Goal: Obtain resource: Download file/media

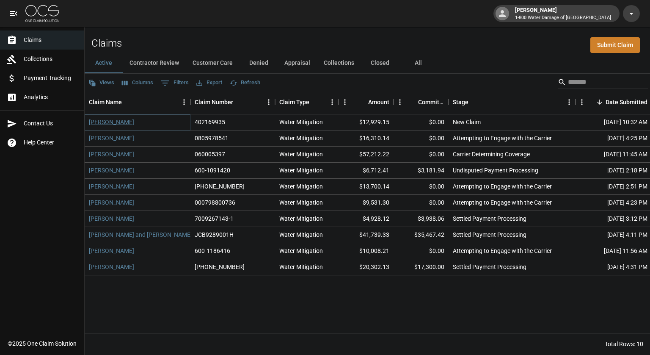
click at [95, 121] on link "[PERSON_NAME]" at bounding box center [111, 122] width 45 height 8
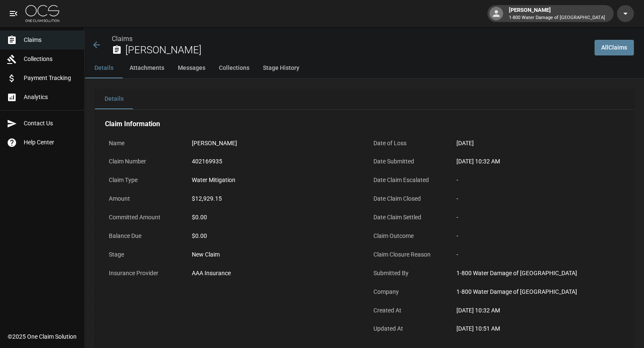
click at [361, 63] on div "Details Attachments Messages Collections Stage History" at bounding box center [364, 68] width 559 height 20
click at [444, 50] on h2 "[PERSON_NAME]" at bounding box center [356, 50] width 462 height 12
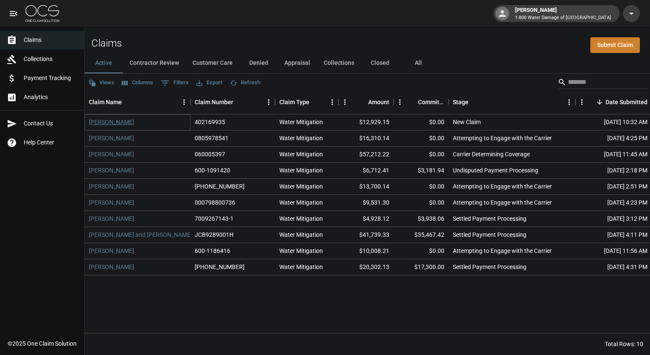
click at [102, 120] on link "[PERSON_NAME]" at bounding box center [111, 122] width 45 height 8
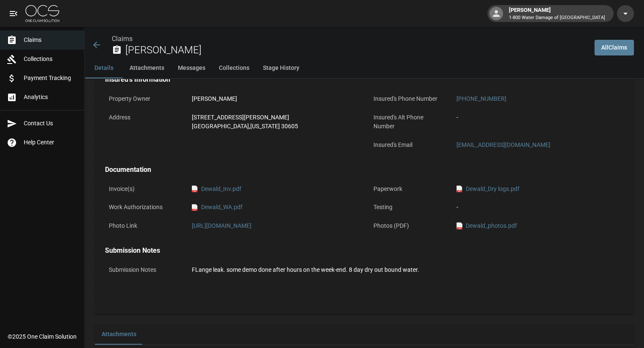
scroll to position [276, 0]
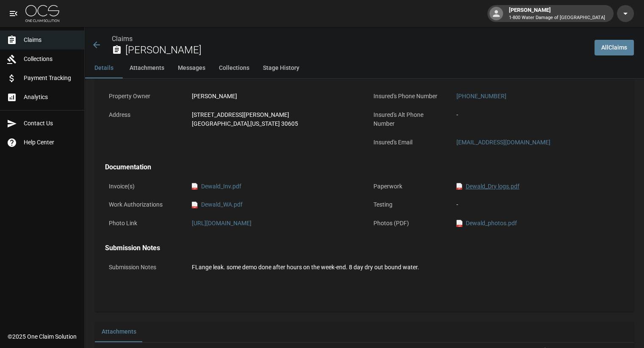
click at [495, 187] on link "pdf Dewald_Dry logs.pdf" at bounding box center [487, 186] width 63 height 9
click at [212, 187] on link "pdf Dewald_Inv.pdf" at bounding box center [217, 186] width 50 height 9
click at [34, 37] on span "Claims" at bounding box center [51, 40] width 54 height 9
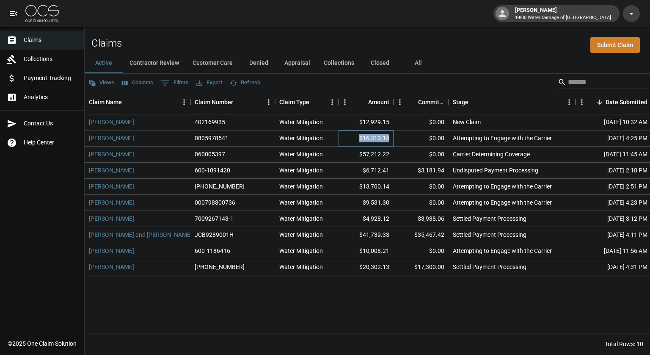
drag, startPoint x: 388, startPoint y: 138, endPoint x: 361, endPoint y: 139, distance: 26.7
click at [361, 139] on div "$16,310.14" at bounding box center [366, 138] width 55 height 16
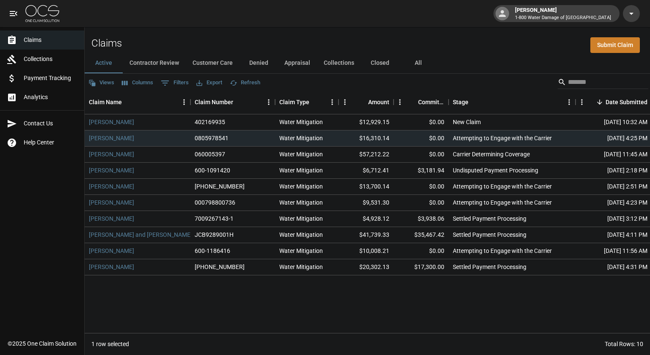
drag, startPoint x: 361, startPoint y: 139, endPoint x: 453, endPoint y: 55, distance: 124.6
click at [453, 55] on div "Active Contractor Review Customer Care Denied Appraisal Collections Closed All" at bounding box center [367, 63] width 565 height 20
click at [401, 49] on div "Claims Submit Claim" at bounding box center [367, 40] width 565 height 26
click at [382, 41] on div "Claims Submit Claim" at bounding box center [367, 40] width 565 height 26
